Goal: Information Seeking & Learning: Learn about a topic

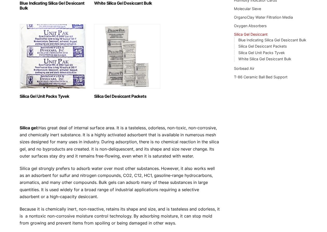
scroll to position [155, 0]
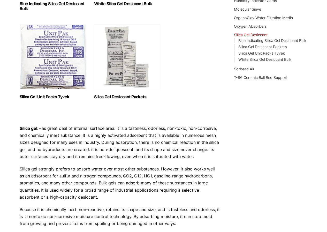
click at [115, 66] on img "Visit product category Silica Gel Desiccant Packets" at bounding box center [127, 57] width 66 height 65
click at [52, 54] on img "Visit product category Silica Gel Unit Packs Tyvek" at bounding box center [53, 57] width 66 height 65
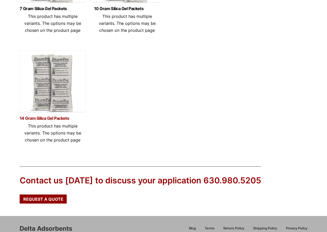
scroll to position [465, 0]
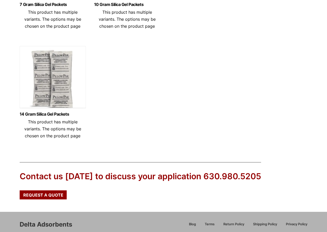
click at [52, 88] on img at bounding box center [53, 78] width 66 height 65
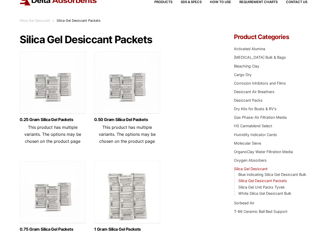
scroll to position [0, 0]
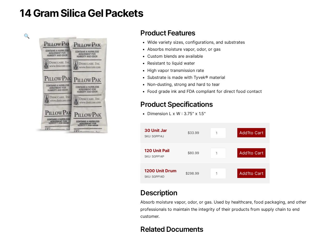
scroll to position [52, 0]
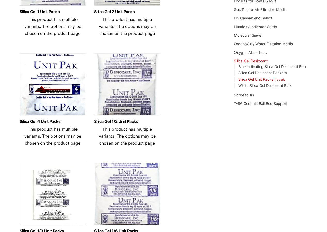
scroll to position [181, 0]
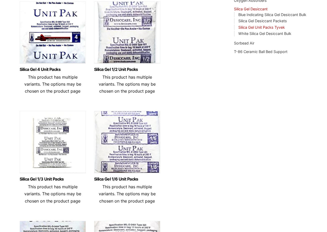
click at [67, 51] on img at bounding box center [53, 33] width 66 height 65
click at [244, 17] on link "Blue Indicating Silica Gel Desiccant Bulk" at bounding box center [272, 14] width 68 height 4
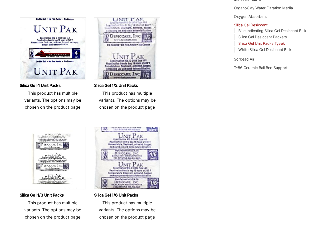
scroll to position [129, 0]
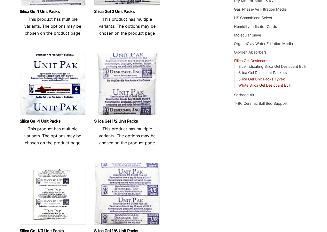
click at [241, 87] on link "White Silica Gel Desiccant Bulk" at bounding box center [264, 85] width 53 height 4
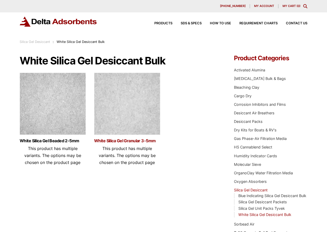
click at [128, 142] on link "White Silica Gel Granular 3-5mm" at bounding box center [127, 140] width 66 height 4
